Goal: Transaction & Acquisition: Purchase product/service

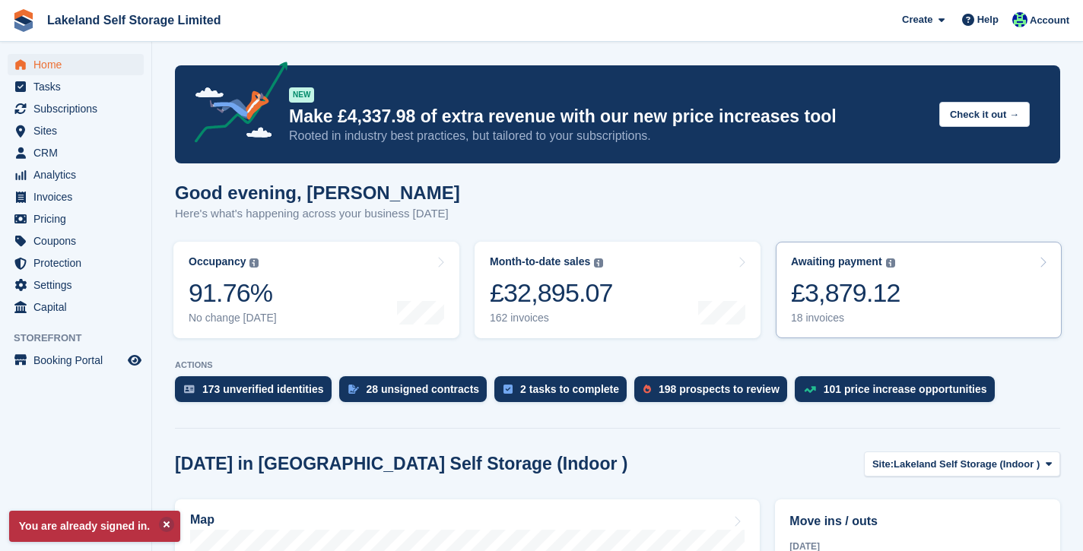
click at [828, 319] on div "18 invoices" at bounding box center [846, 318] width 110 height 13
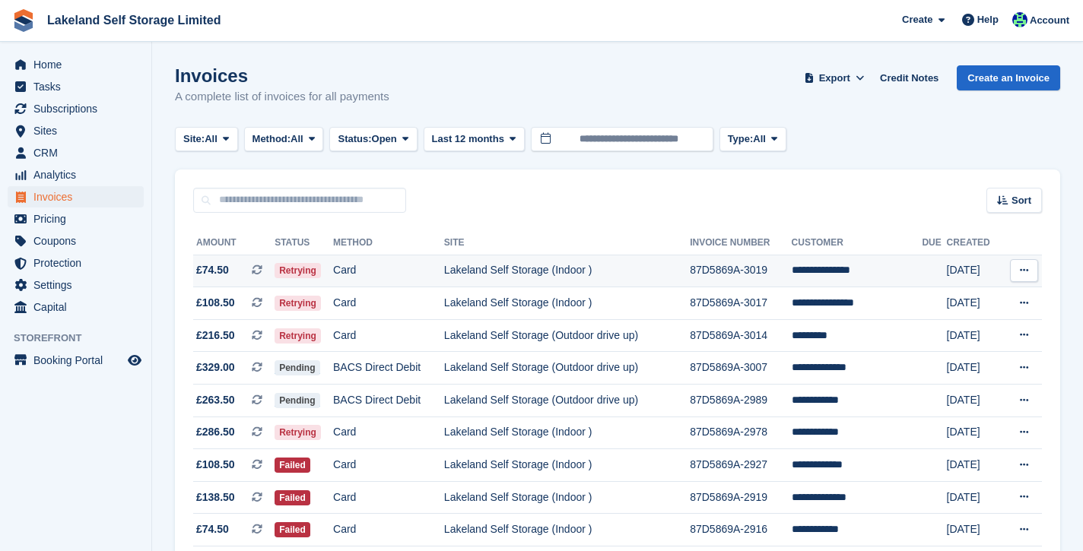
click at [690, 272] on td "Lakeland Self Storage (Indoor )" at bounding box center [567, 271] width 246 height 33
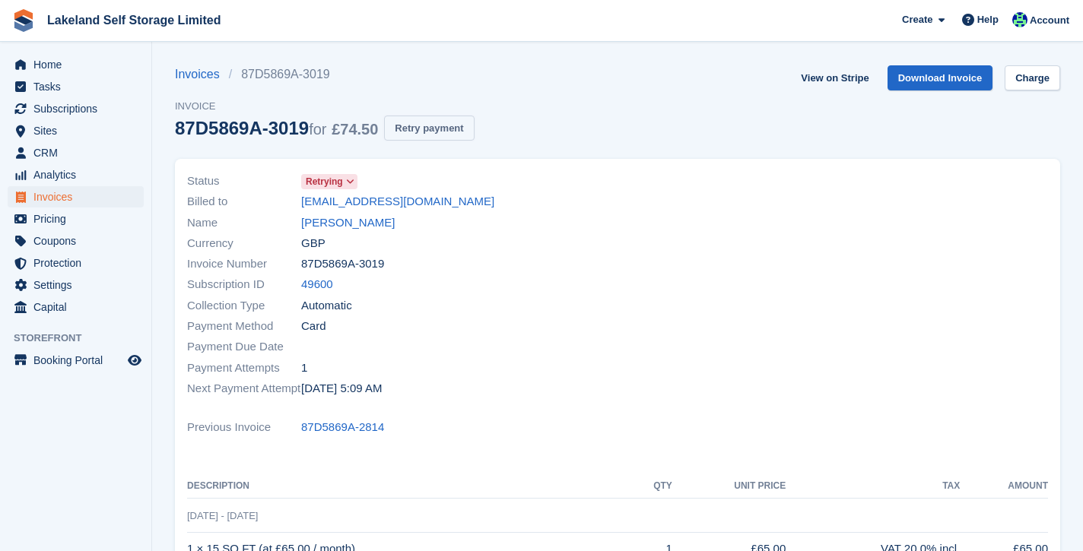
click at [457, 130] on button "Retry payment" at bounding box center [429, 128] width 90 height 25
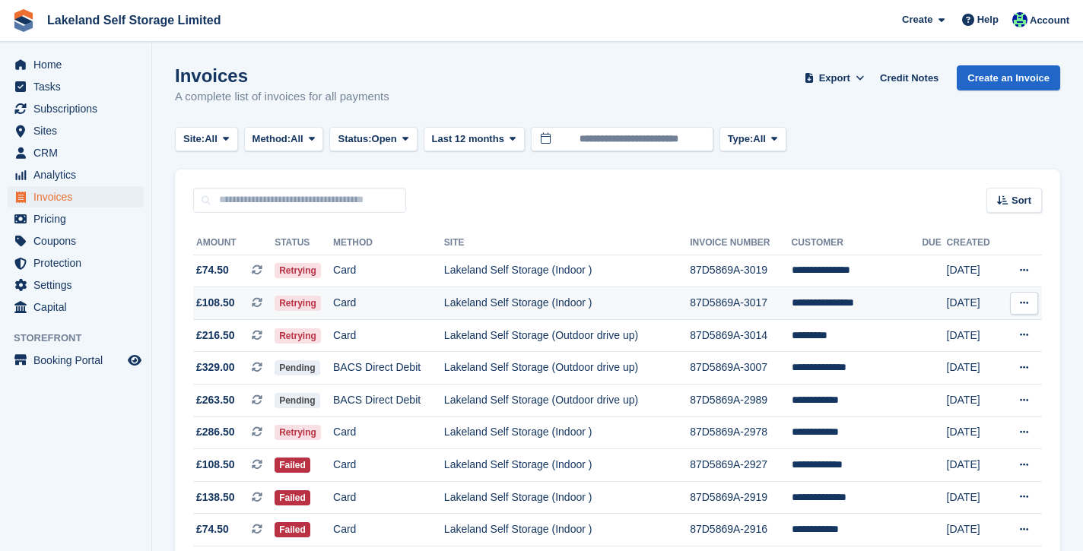
click at [778, 300] on td "87D5869A-3017" at bounding box center [740, 303] width 101 height 33
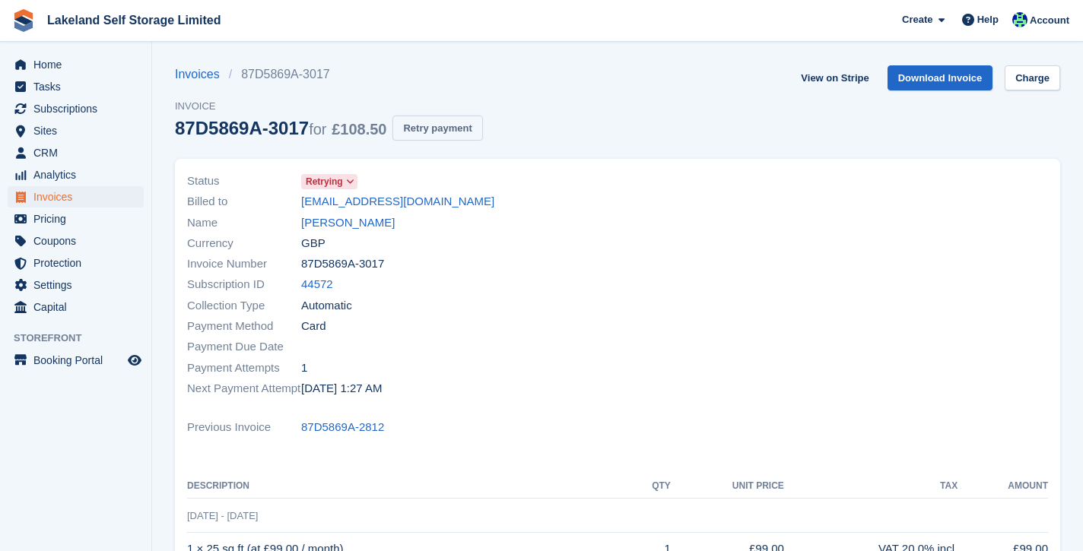
click at [466, 125] on button "Retry payment" at bounding box center [437, 128] width 90 height 25
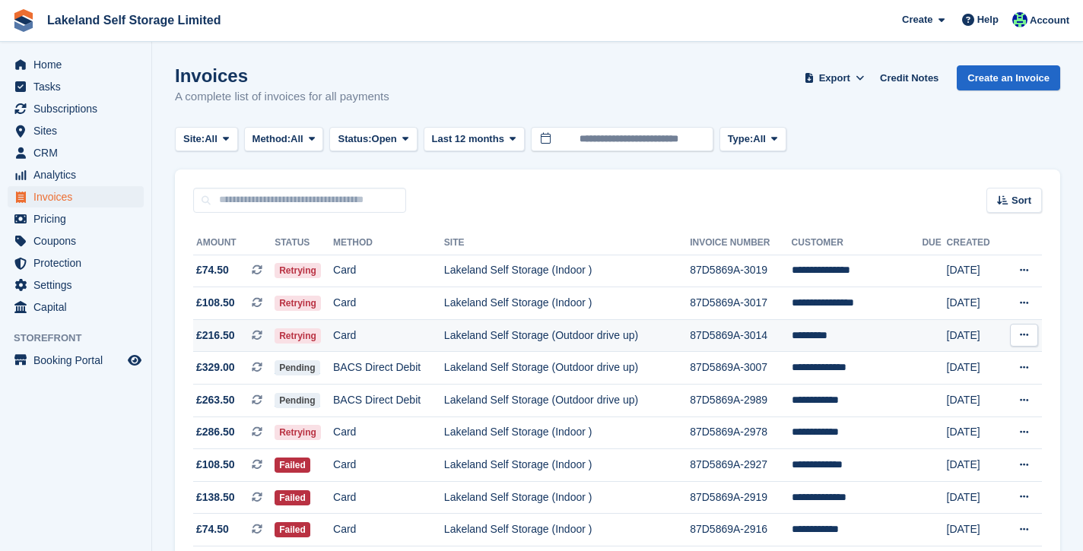
click at [791, 335] on td "87D5869A-3014" at bounding box center [740, 335] width 101 height 33
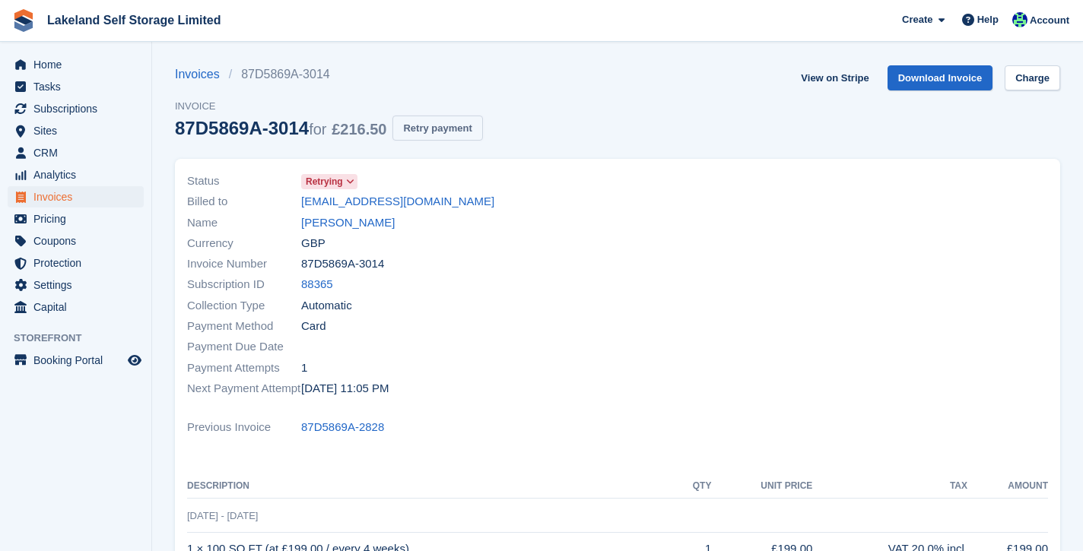
click at [475, 129] on button "Retry payment" at bounding box center [437, 128] width 90 height 25
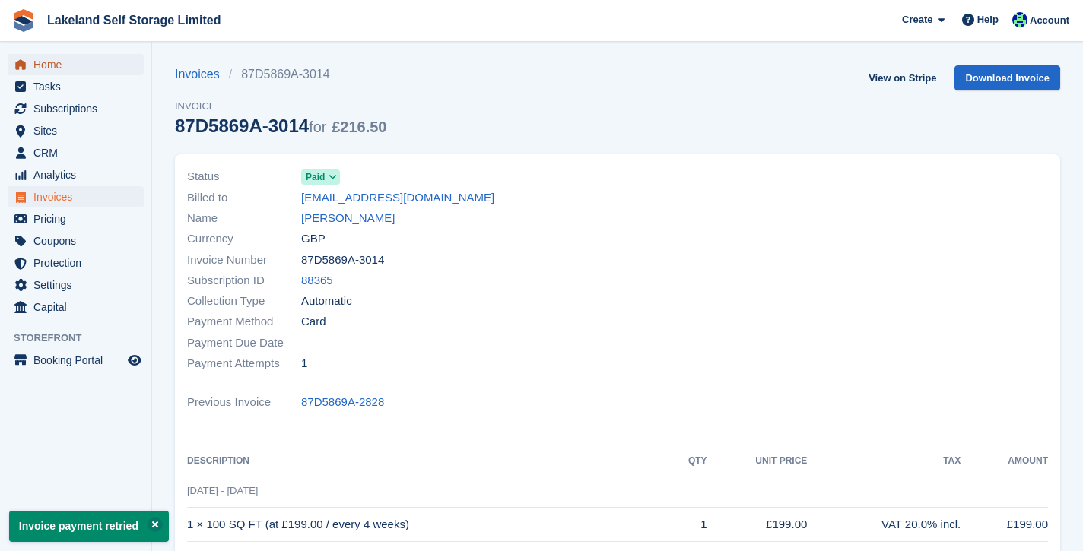
click at [77, 68] on span "Home" at bounding box center [78, 64] width 91 height 21
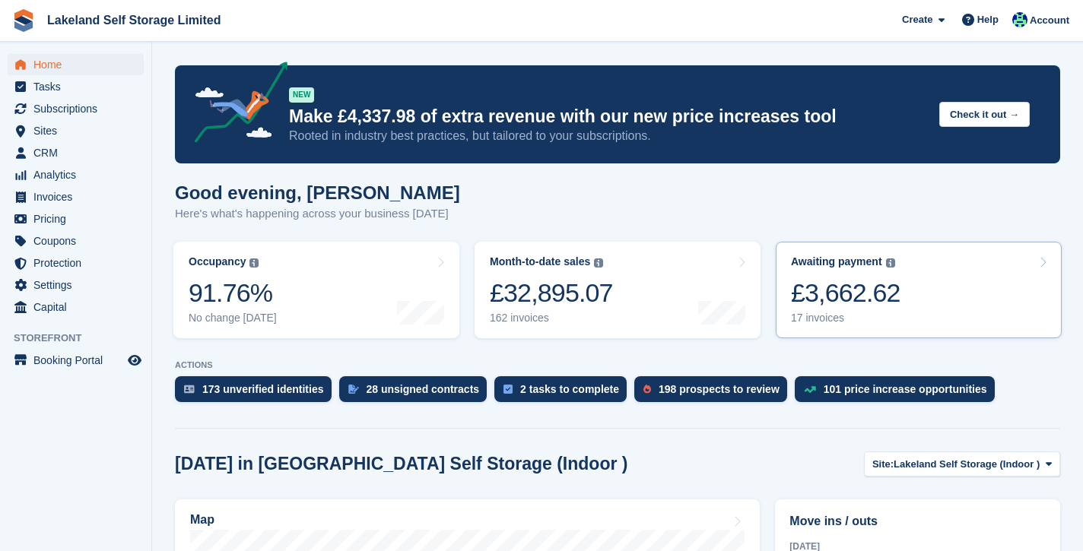
click at [818, 309] on div "£3,662.62" at bounding box center [846, 293] width 110 height 31
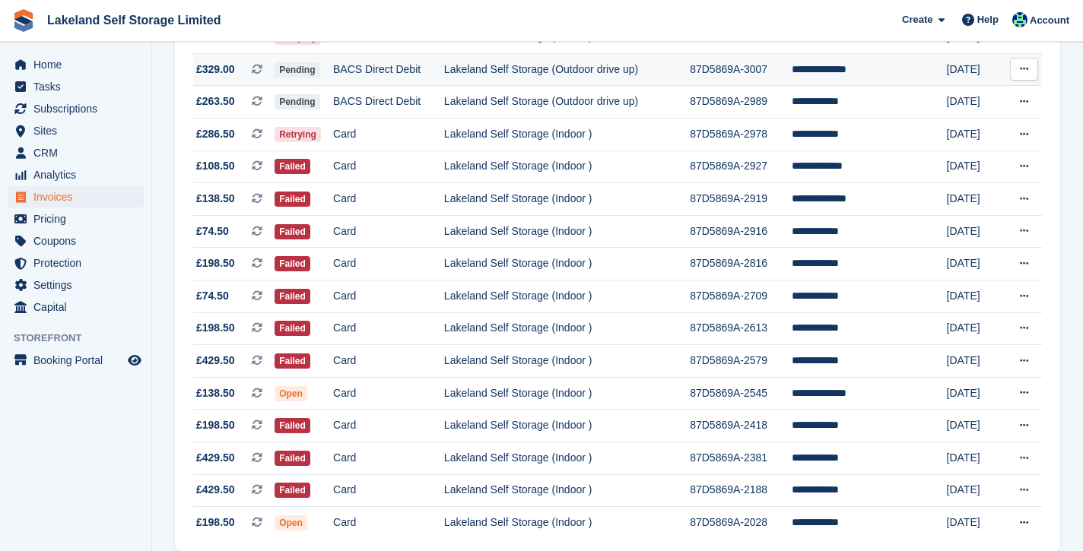
scroll to position [268, 0]
